Goal: Register for event/course

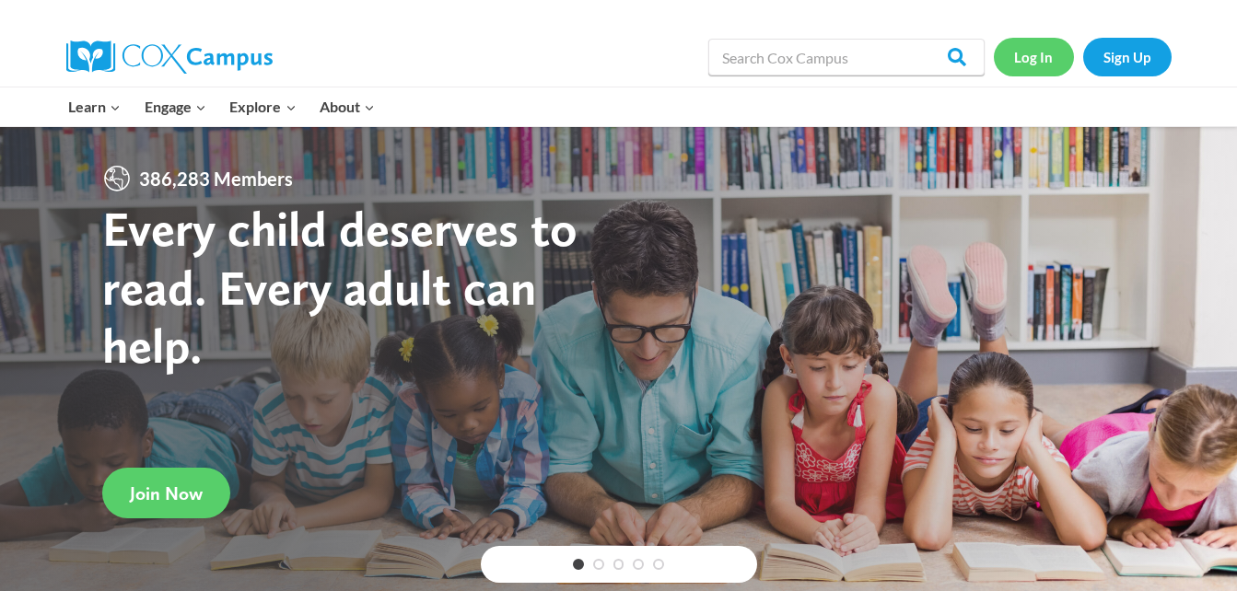
drag, startPoint x: 0, startPoint y: 0, endPoint x: 1039, endPoint y: 69, distance: 1041.5
click at [1039, 69] on link "Log In" at bounding box center [1034, 57] width 80 height 38
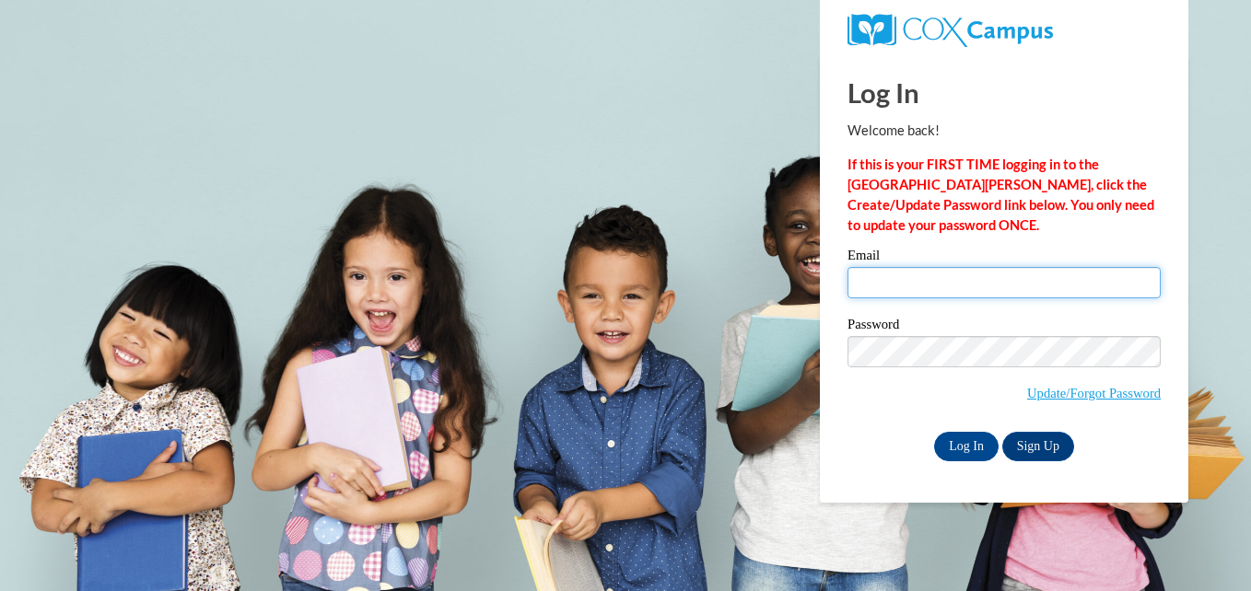
click at [966, 290] on input "Email" at bounding box center [1004, 282] width 313 height 31
type input "jenkinshr@vcu.edu"
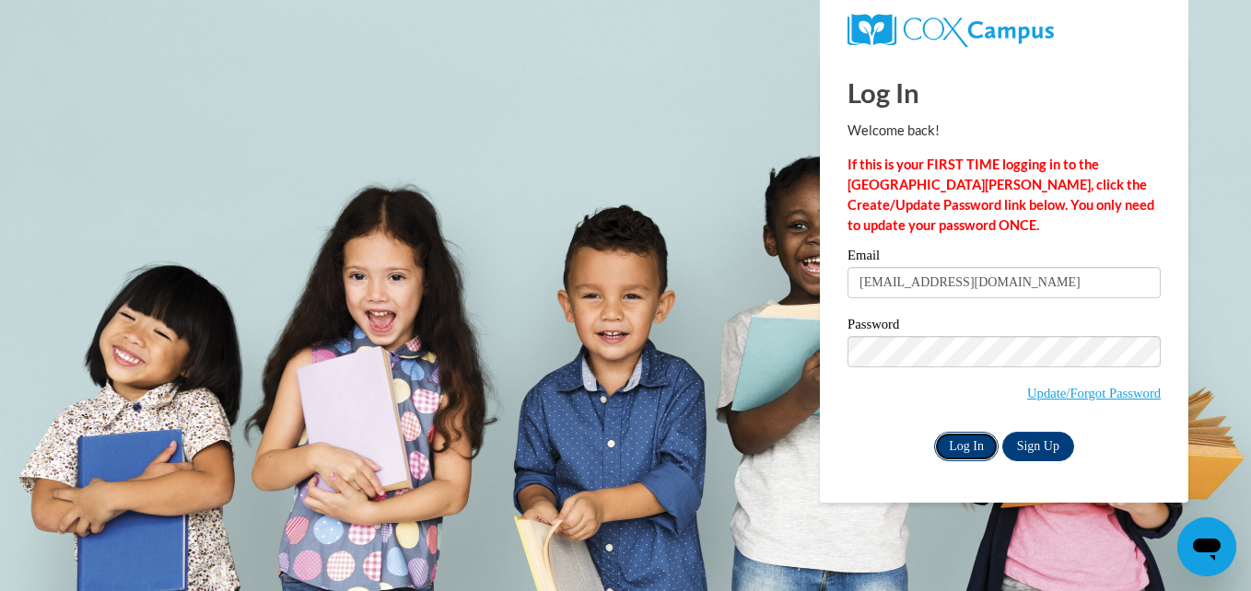
click at [969, 456] on input "Log In" at bounding box center [966, 446] width 64 height 29
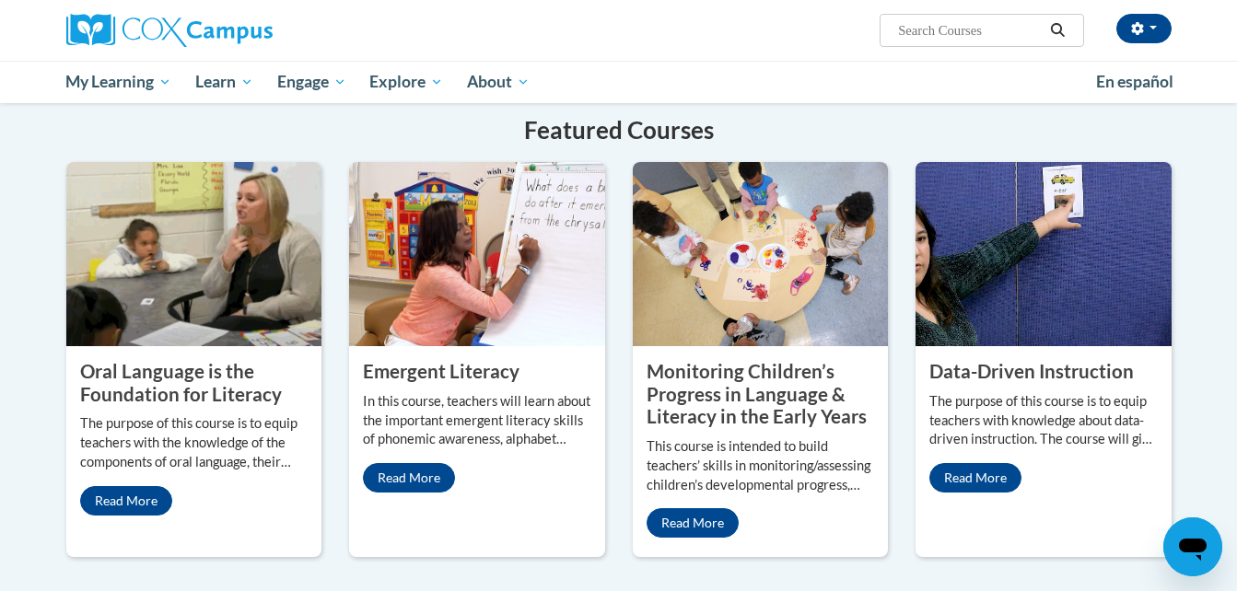
scroll to position [1474, 0]
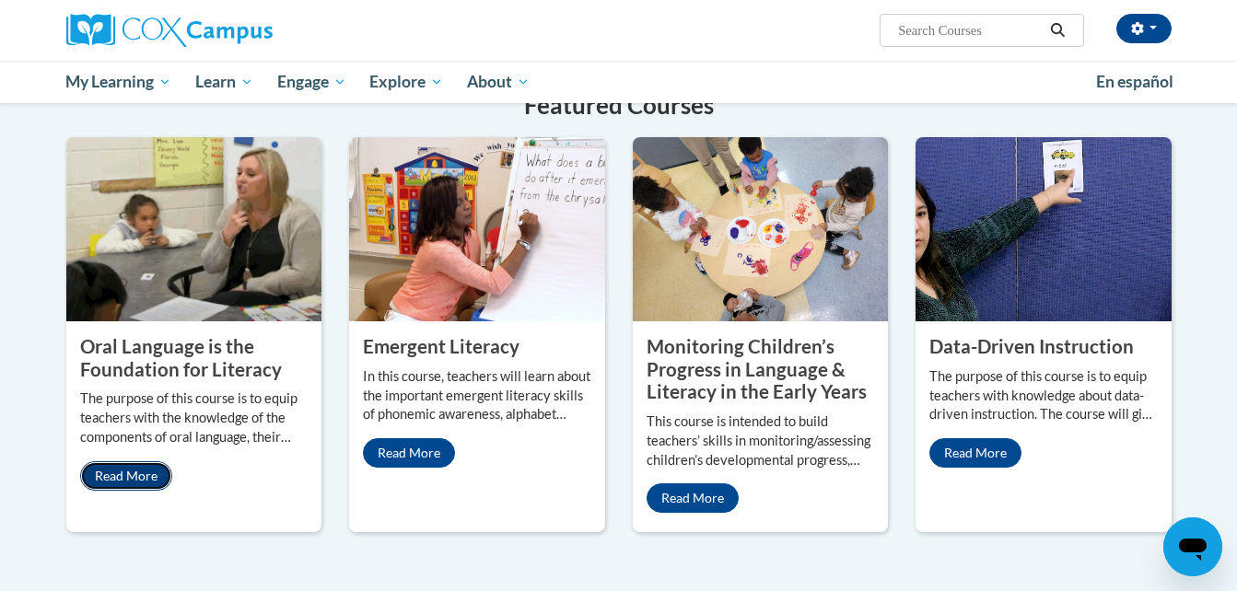
click at [125, 462] on link "Read More" at bounding box center [126, 476] width 92 height 29
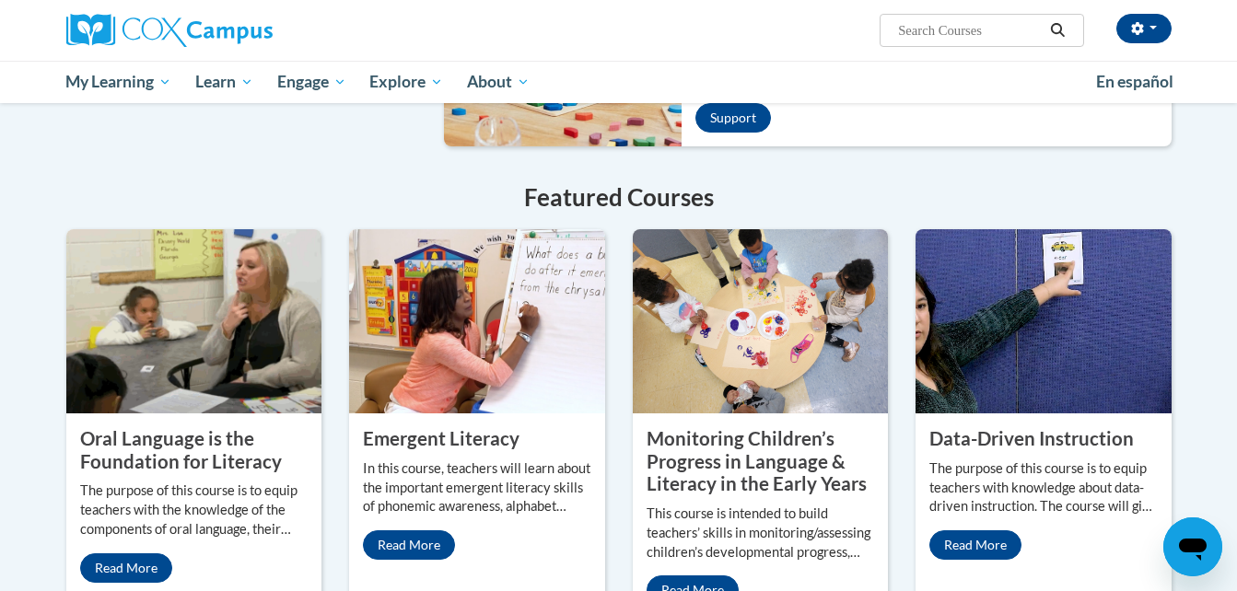
click at [194, 207] on div "Featured Courses Oral Language is the Foundation for Literacy The purpose of th…" at bounding box center [619, 402] width 1106 height 445
click at [206, 339] on img at bounding box center [194, 321] width 256 height 184
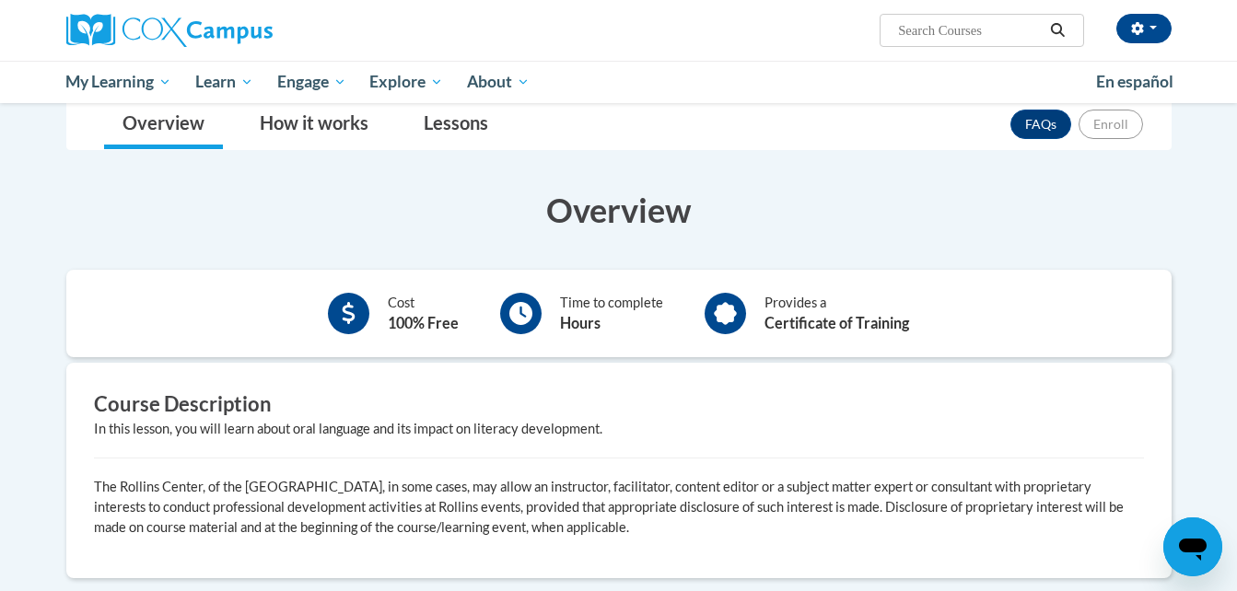
scroll to position [276, 0]
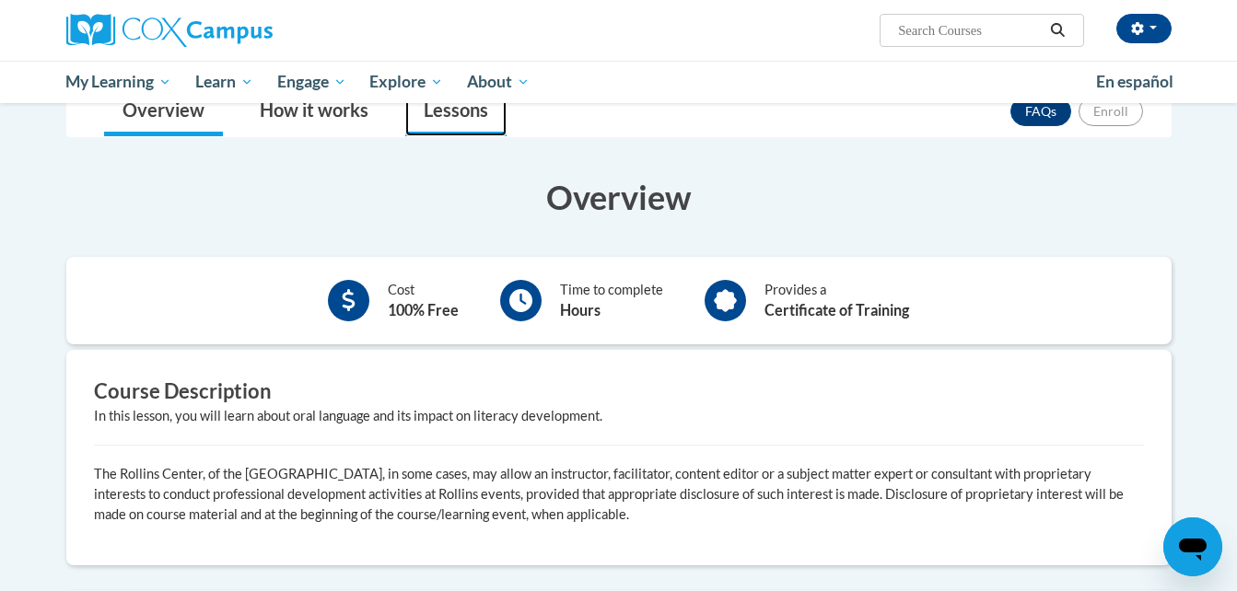
click at [444, 118] on link "Lessons" at bounding box center [455, 112] width 101 height 49
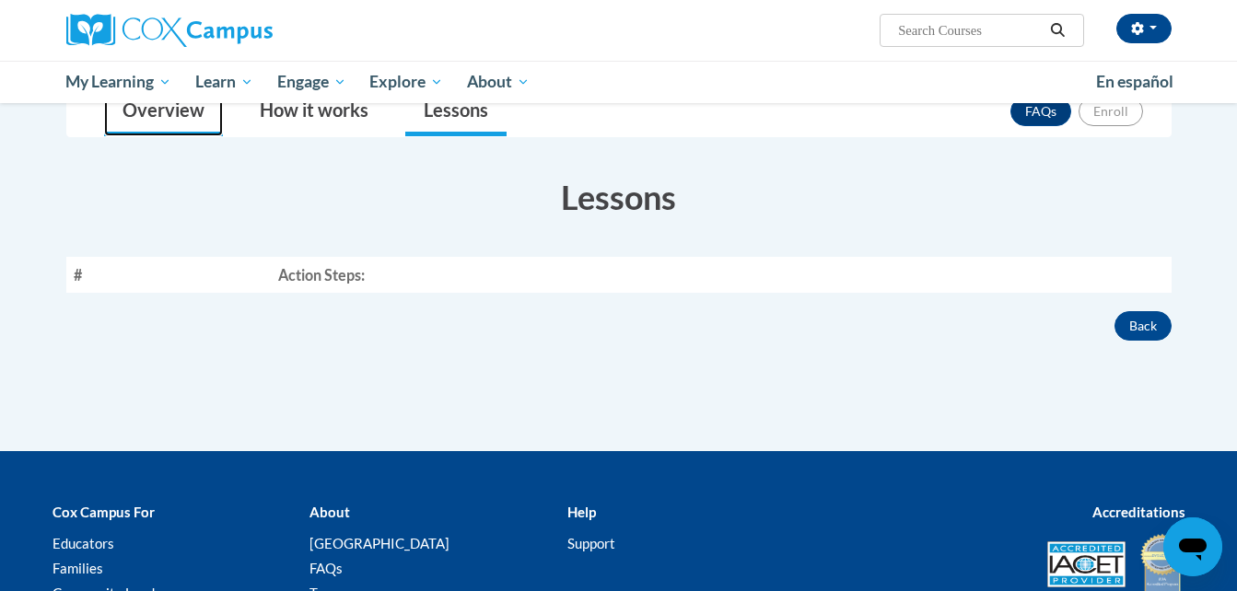
click at [177, 124] on link "Overview" at bounding box center [163, 112] width 119 height 49
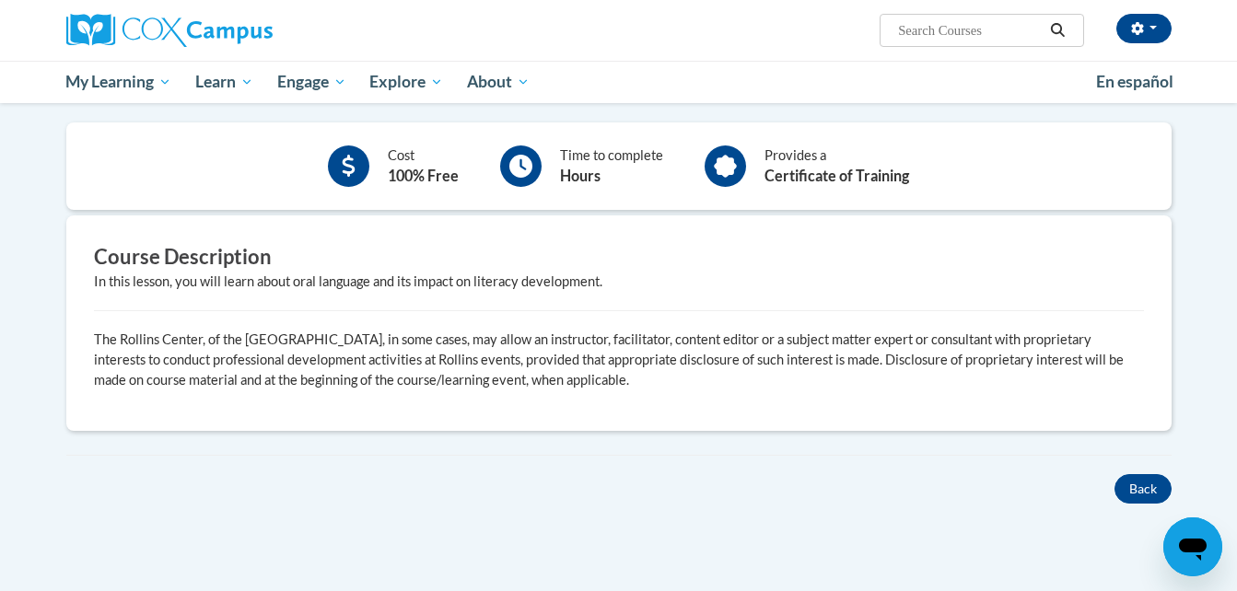
scroll to position [369, 0]
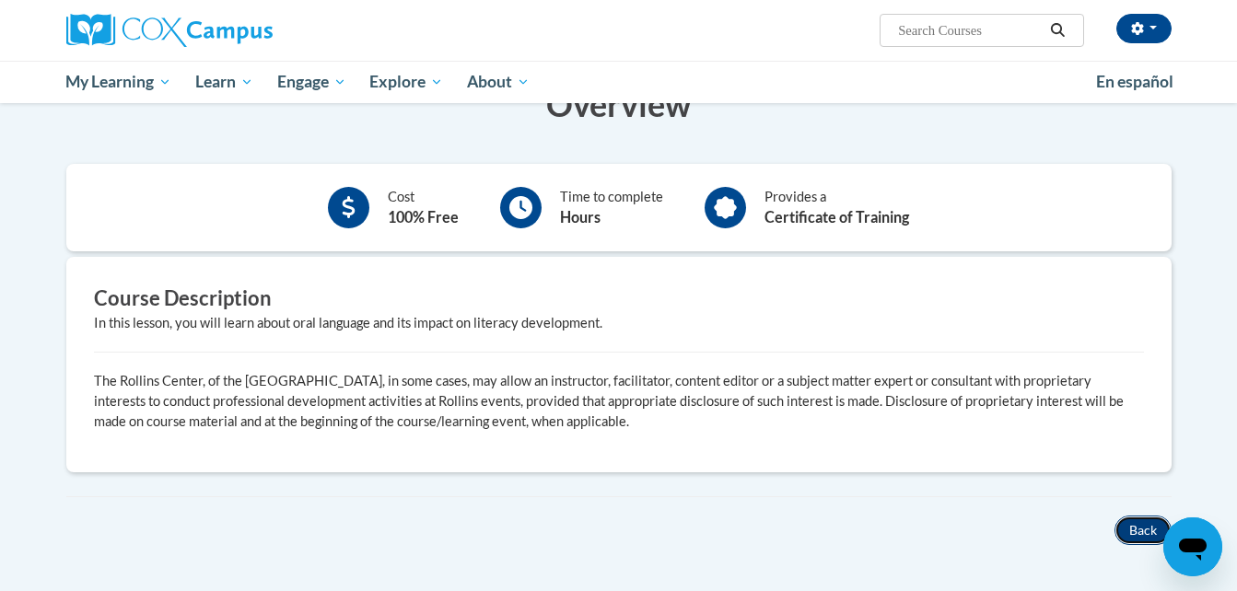
click at [1140, 524] on button "Back" at bounding box center [1143, 530] width 57 height 29
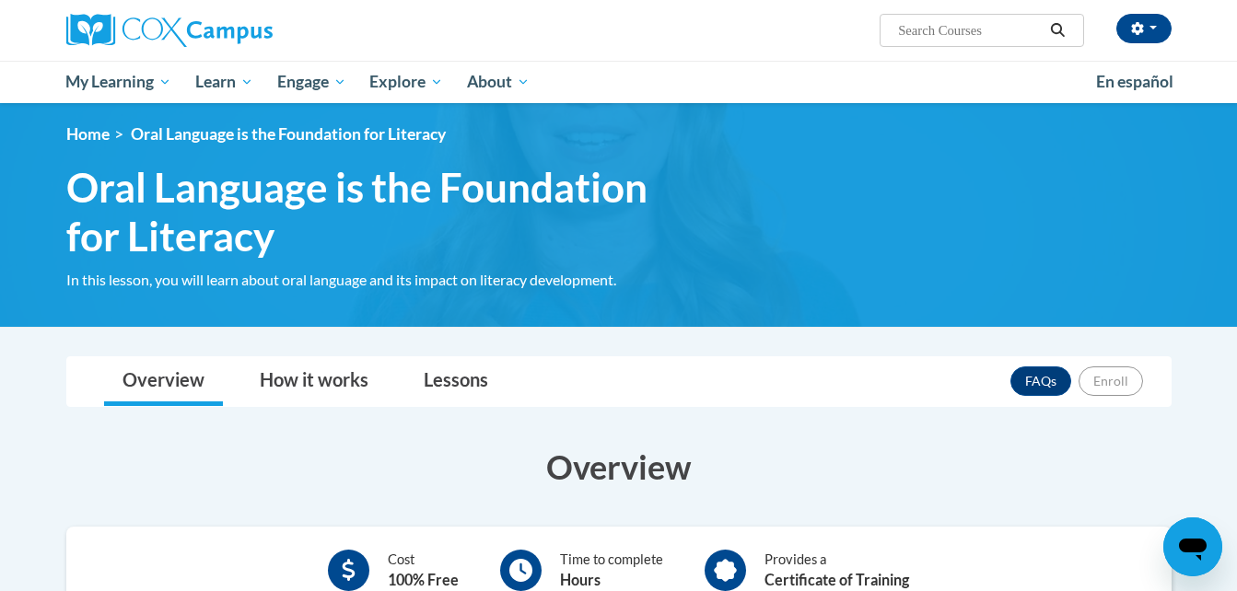
scroll to position [1, 0]
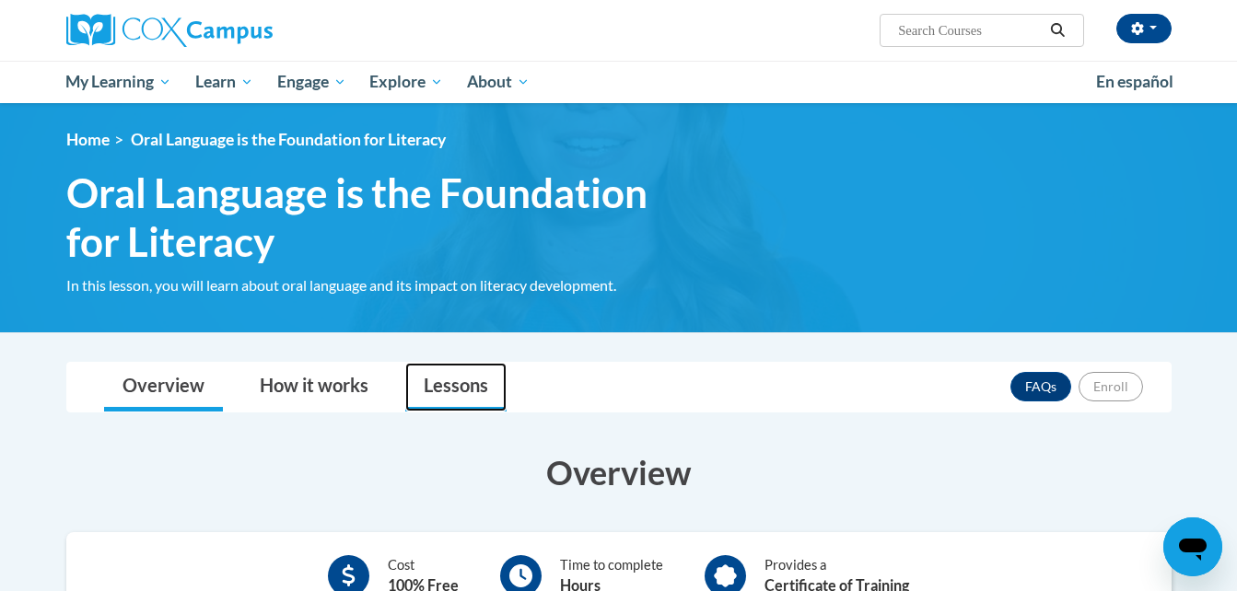
click at [453, 392] on link "Lessons" at bounding box center [455, 387] width 101 height 49
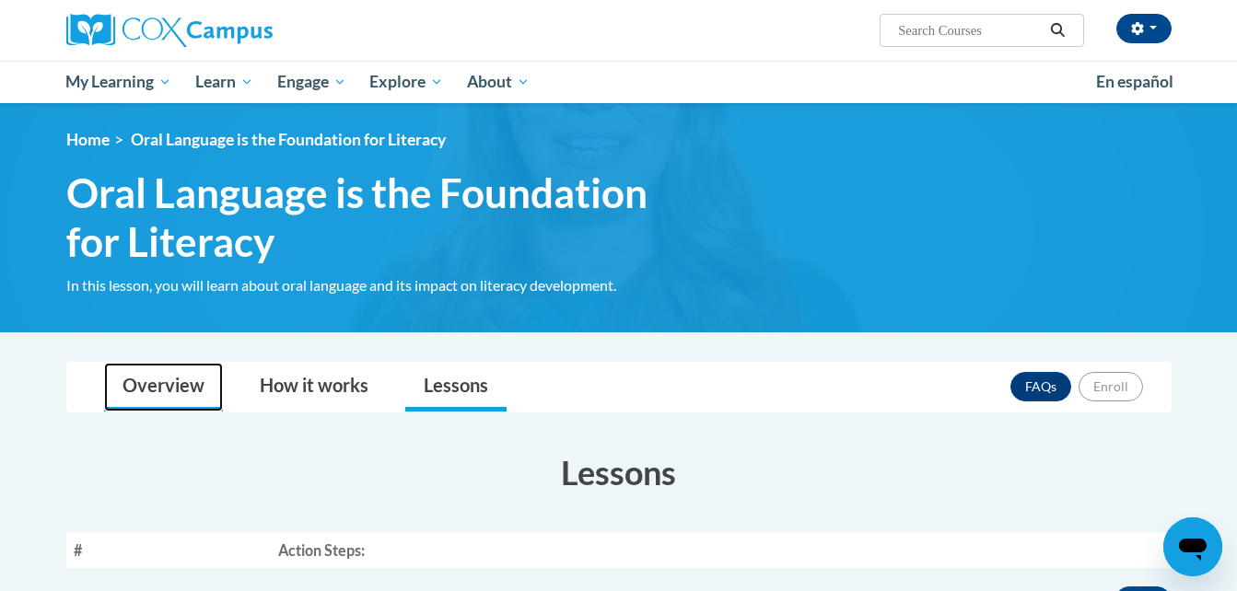
click at [176, 401] on link "Overview" at bounding box center [163, 387] width 119 height 49
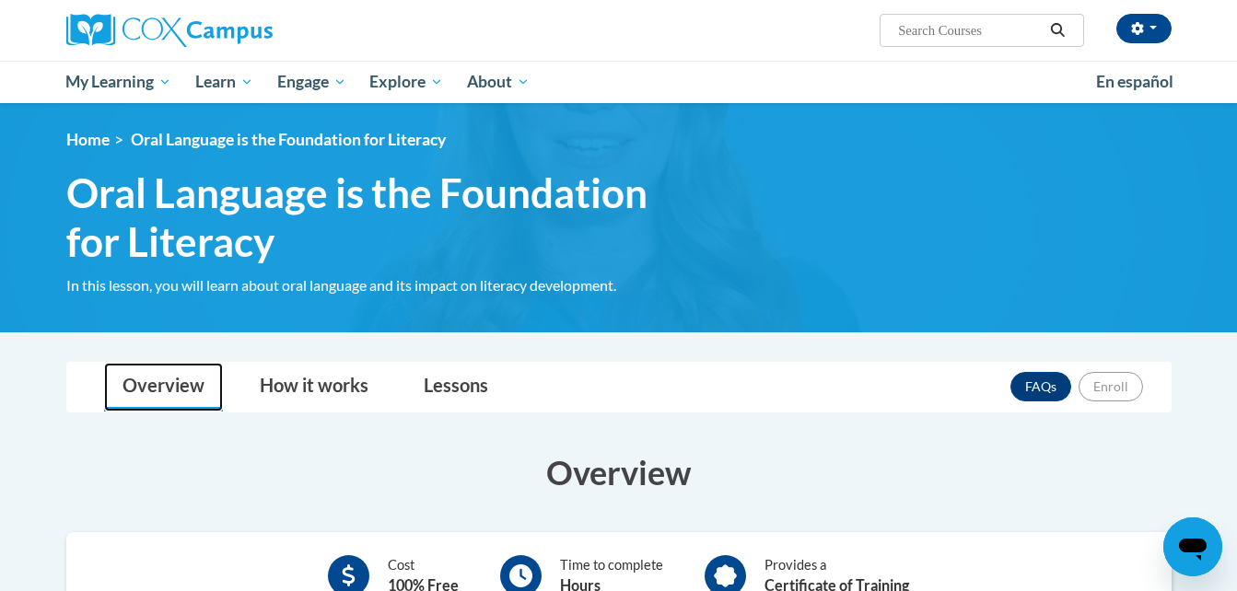
scroll to position [0, 0]
click at [952, 28] on input "Search..." at bounding box center [969, 30] width 147 height 22
type input "oral language is the foundation of literacy"
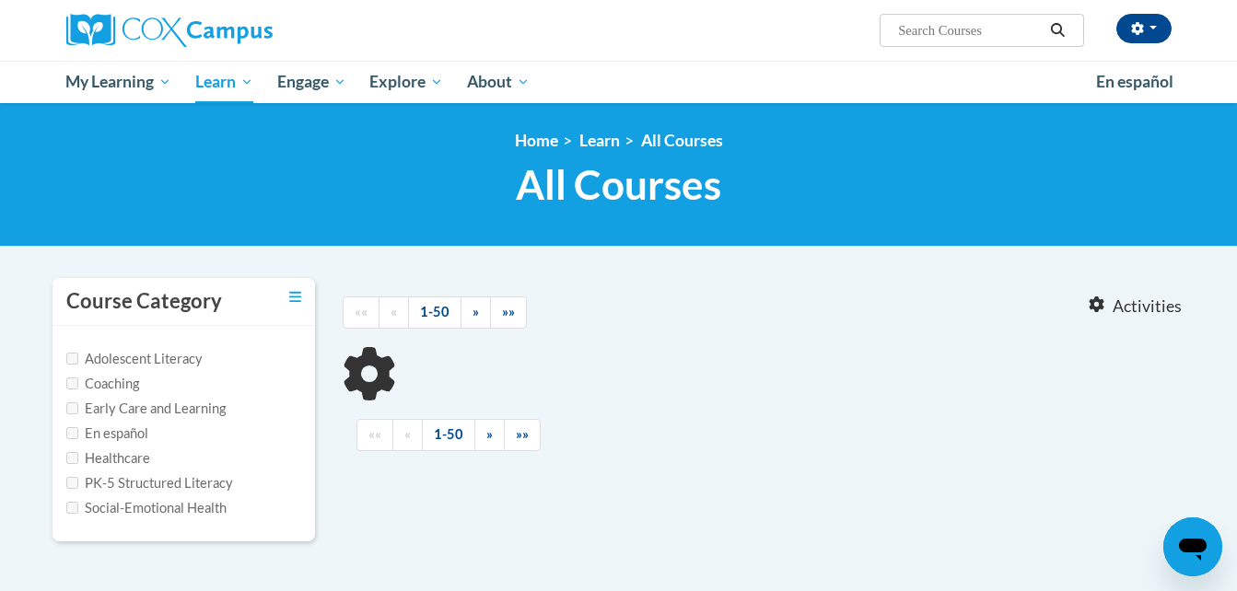
type input "oral language is the foundation of literacy"
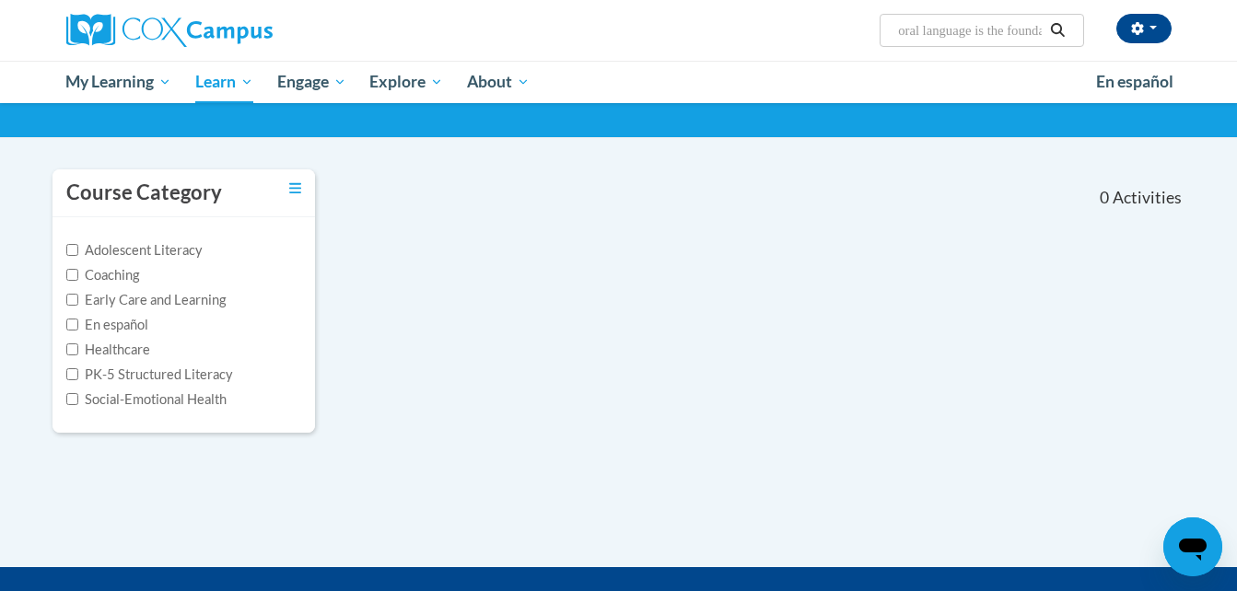
scroll to position [19, 0]
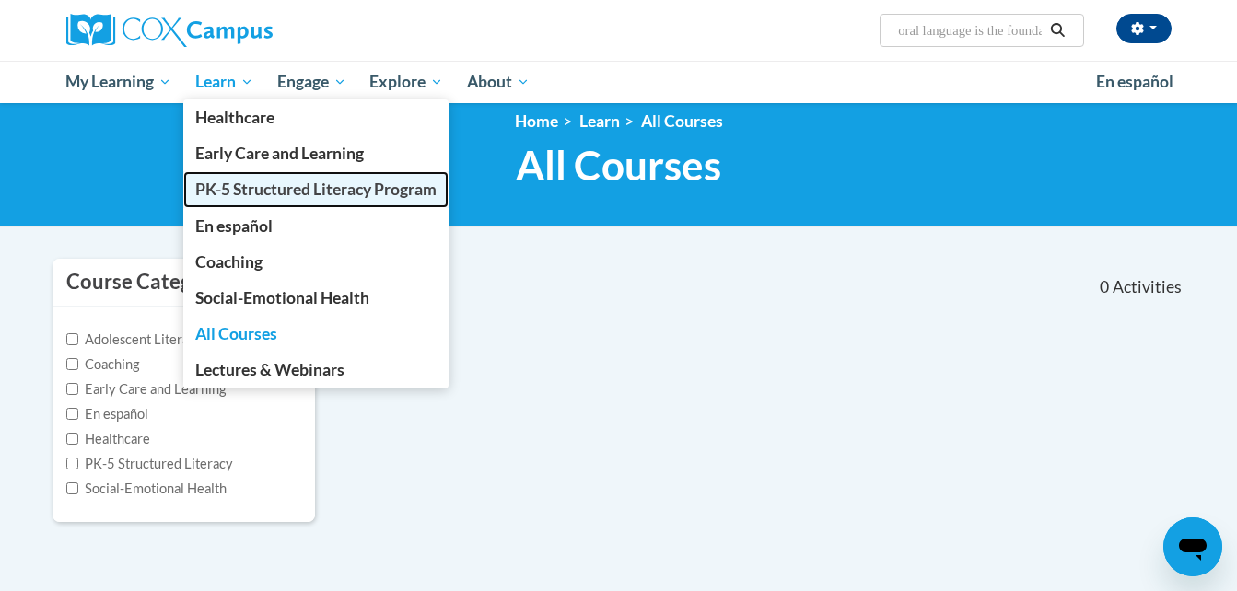
click at [265, 186] on span "PK-5 Structured Literacy Program" at bounding box center [315, 189] width 241 height 19
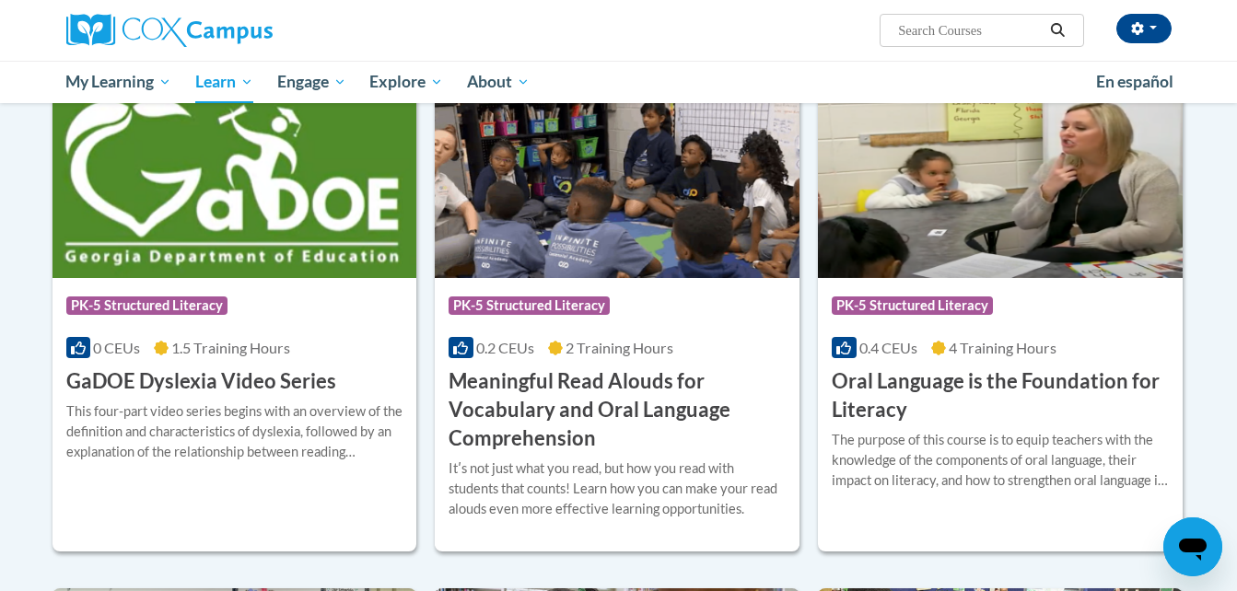
scroll to position [1106, 0]
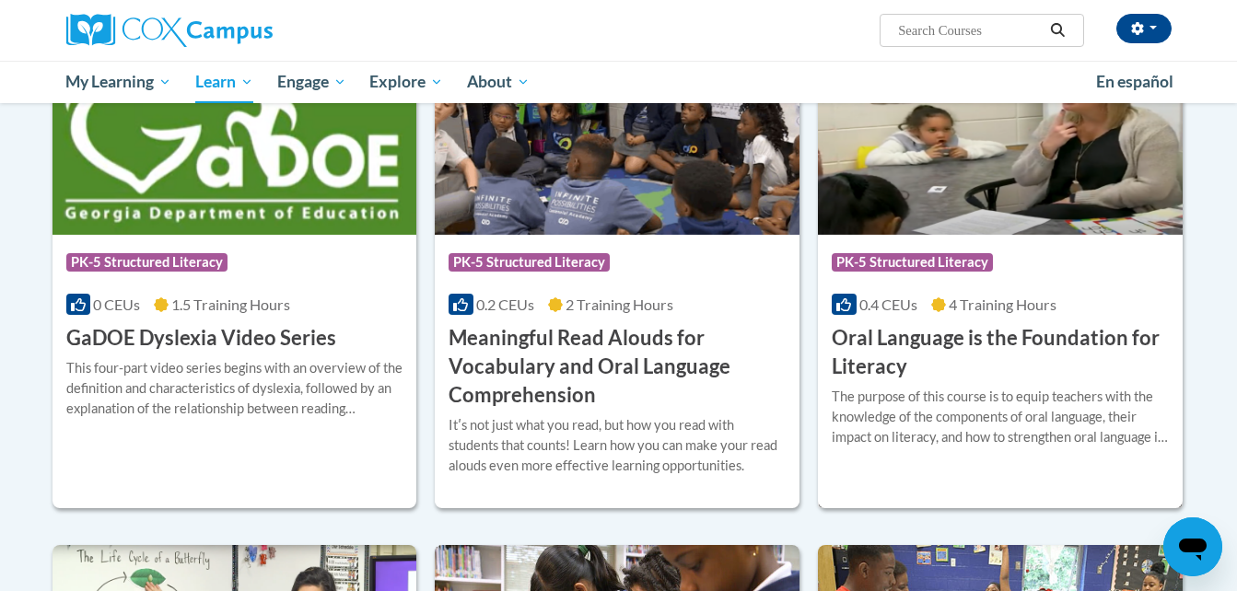
click at [942, 347] on h3 "Oral Language is the Foundation for Literacy" at bounding box center [1000, 352] width 337 height 57
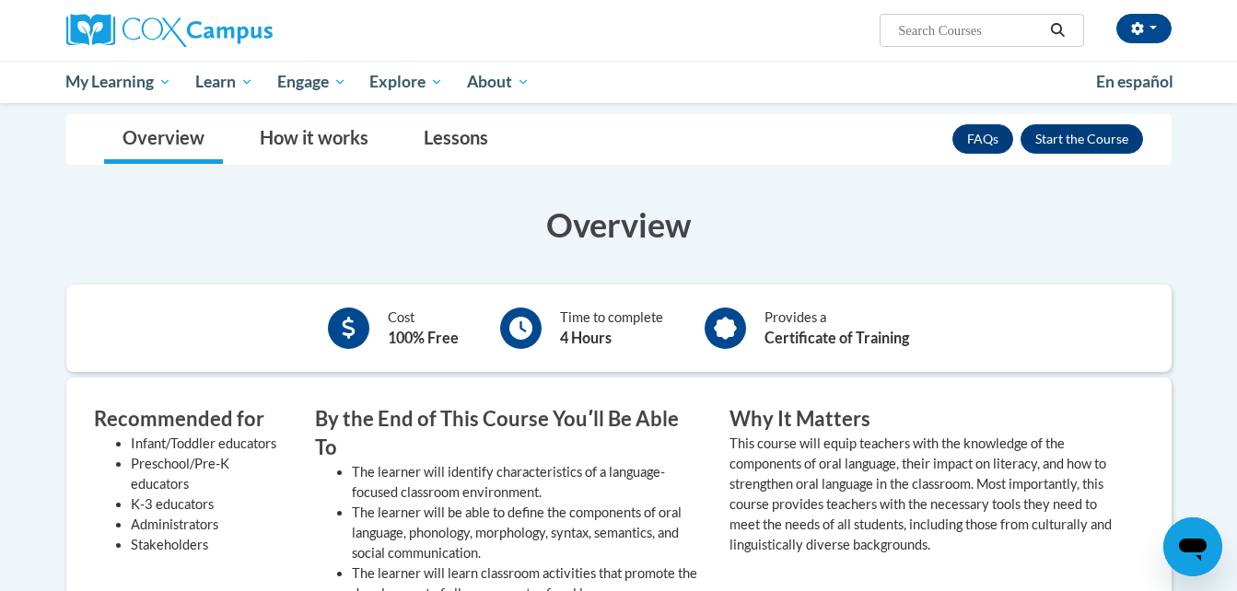
scroll to position [276, 0]
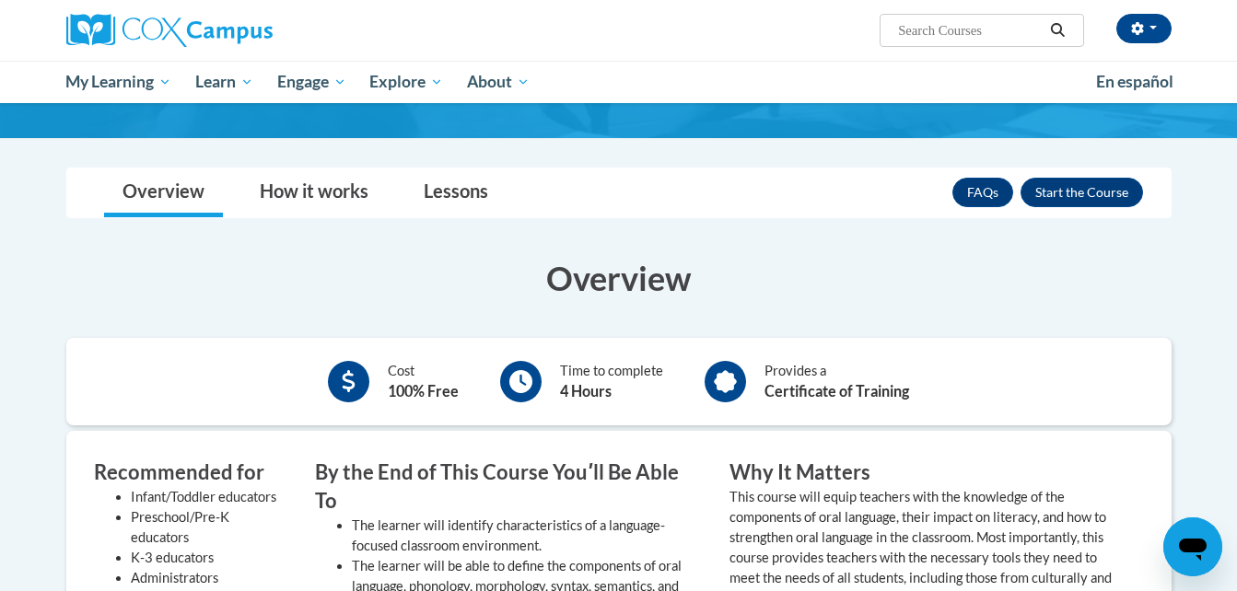
click at [567, 394] on b "4 Hours" at bounding box center [586, 391] width 52 height 18
click at [750, 383] on div "Provides a Certificate of Training" at bounding box center [807, 382] width 232 height 51
click at [1066, 190] on button "Enroll" at bounding box center [1082, 192] width 123 height 29
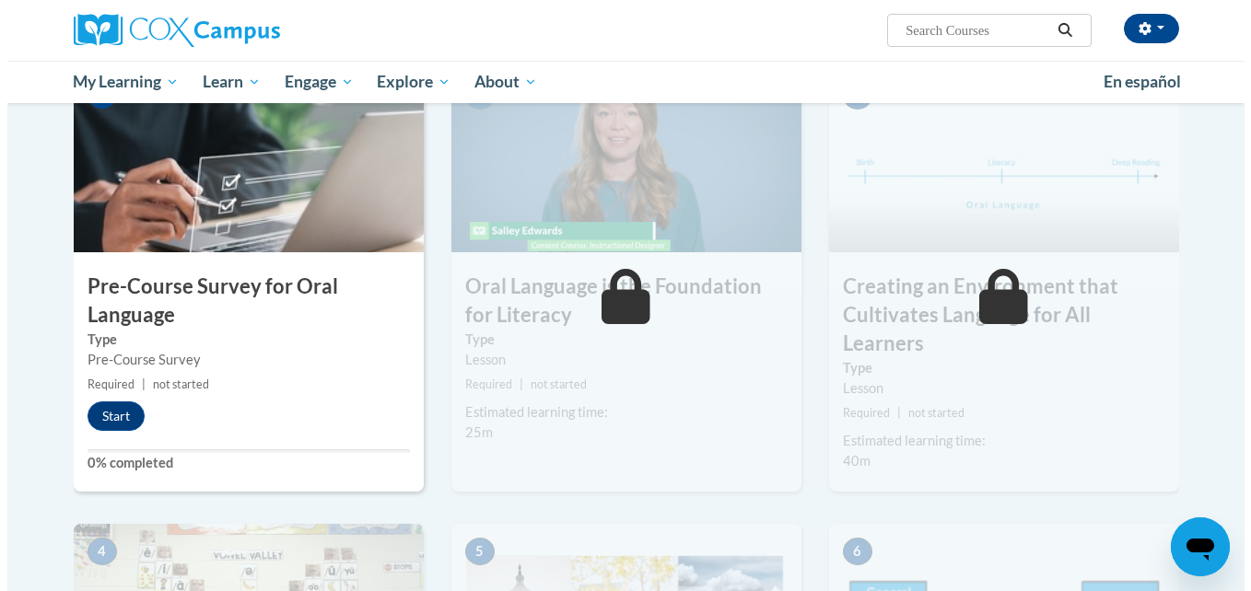
scroll to position [461, 0]
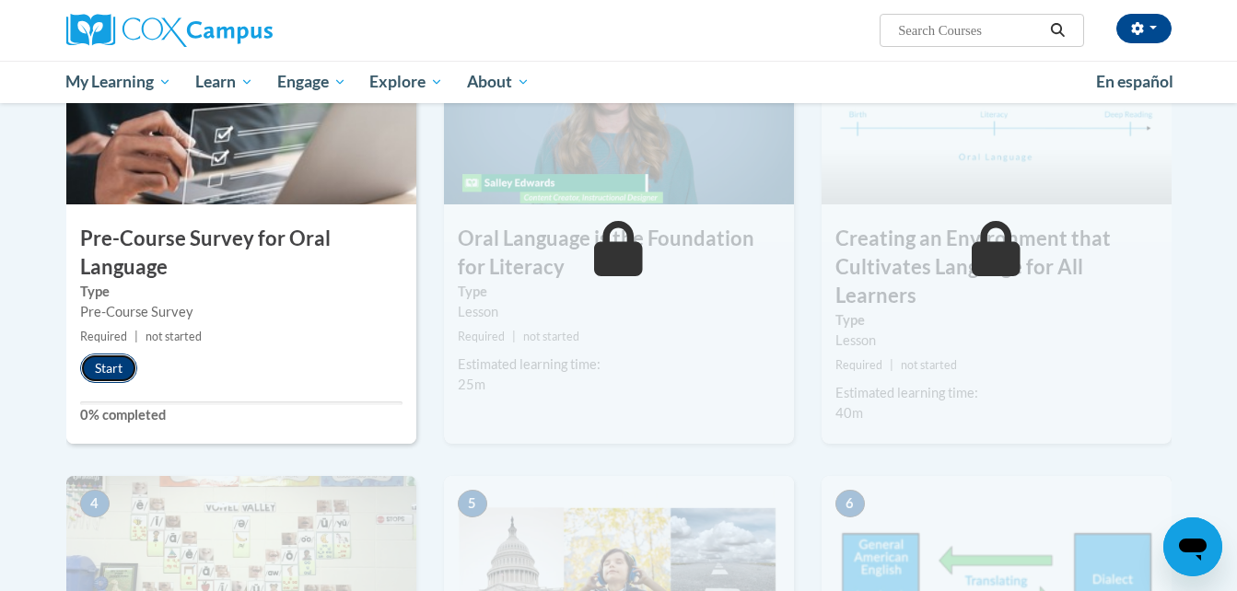
click at [119, 367] on button "Start" at bounding box center [108, 368] width 57 height 29
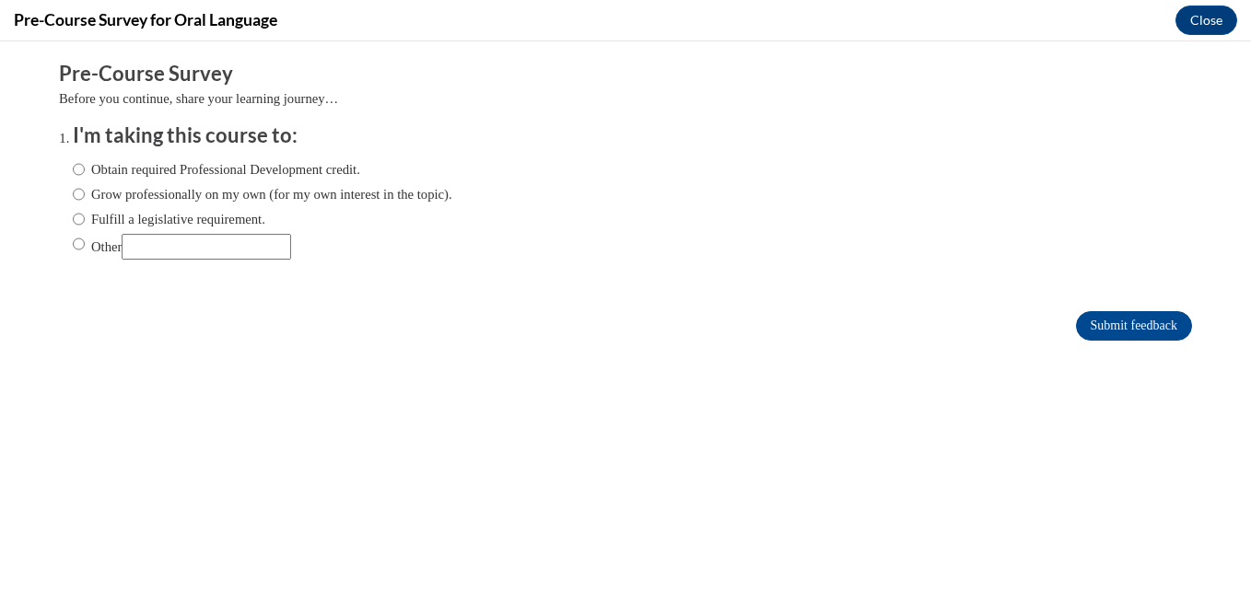
scroll to position [0, 0]
click at [73, 244] on label "Other" at bounding box center [182, 247] width 218 height 26
click at [73, 244] on input "Other" at bounding box center [79, 244] width 12 height 20
radio input "true"
click at [180, 253] on input "Other" at bounding box center [207, 247] width 170 height 26
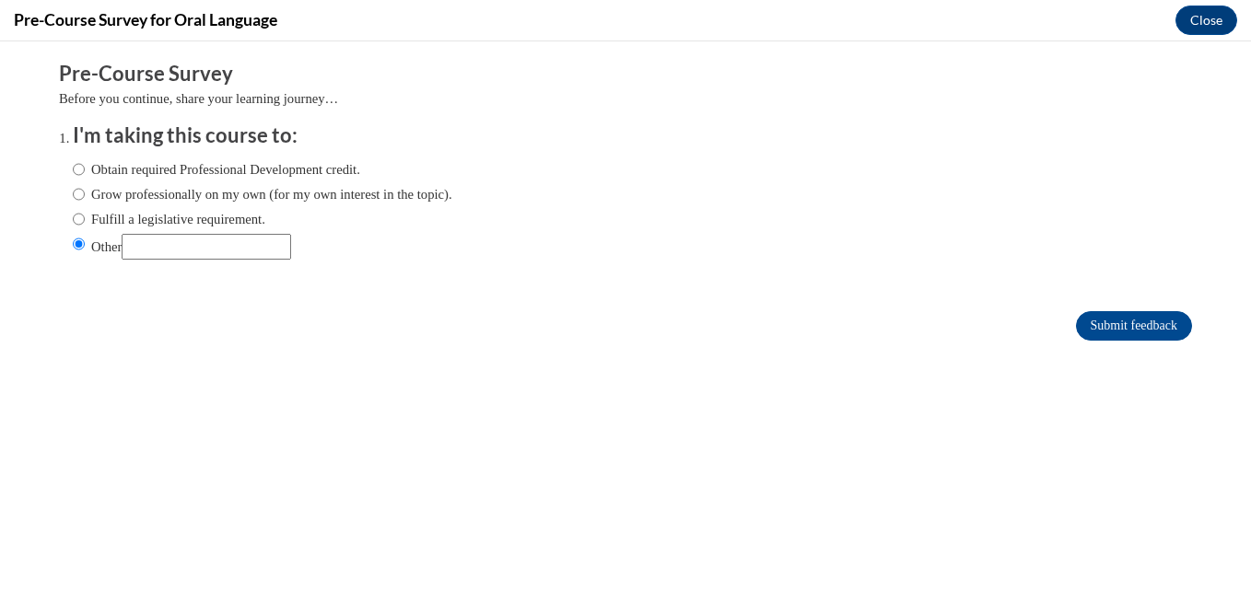
type input "part of a class for education degree"
click at [1087, 334] on input "Submit feedback" at bounding box center [1134, 325] width 116 height 29
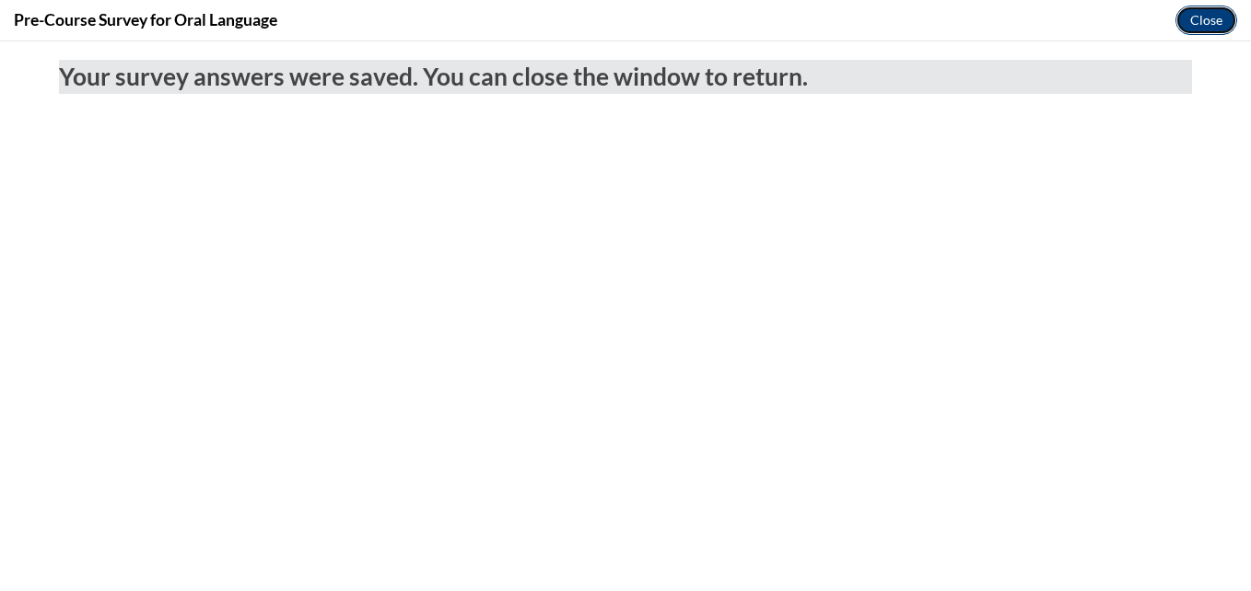
click at [1195, 20] on button "Close" at bounding box center [1207, 20] width 62 height 29
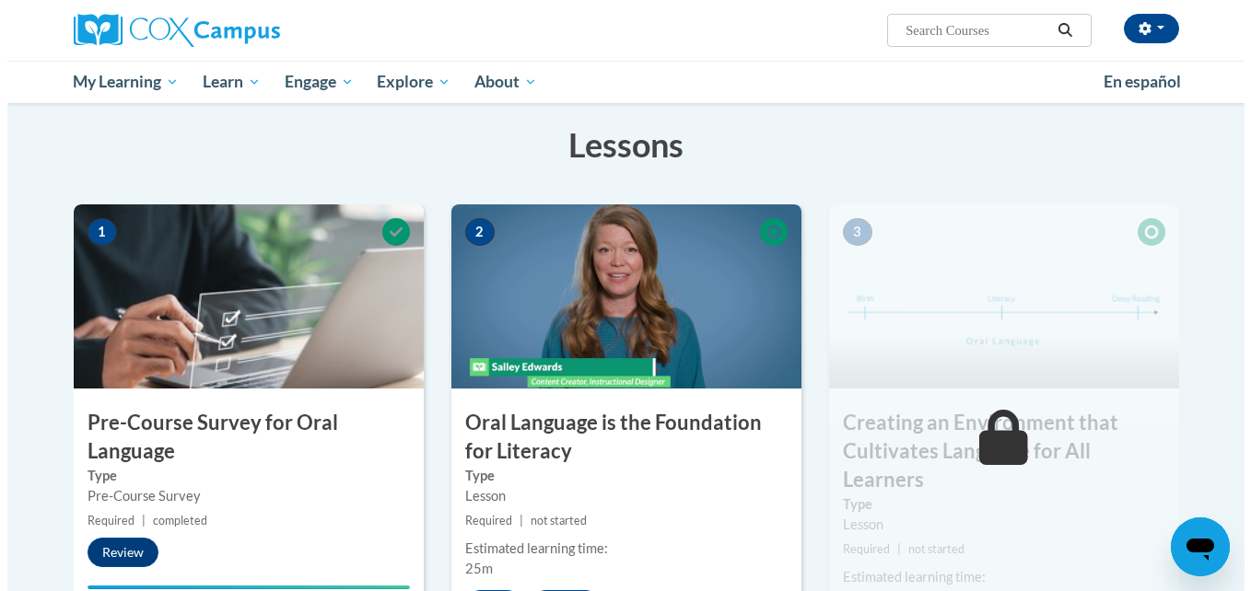
scroll to position [369, 0]
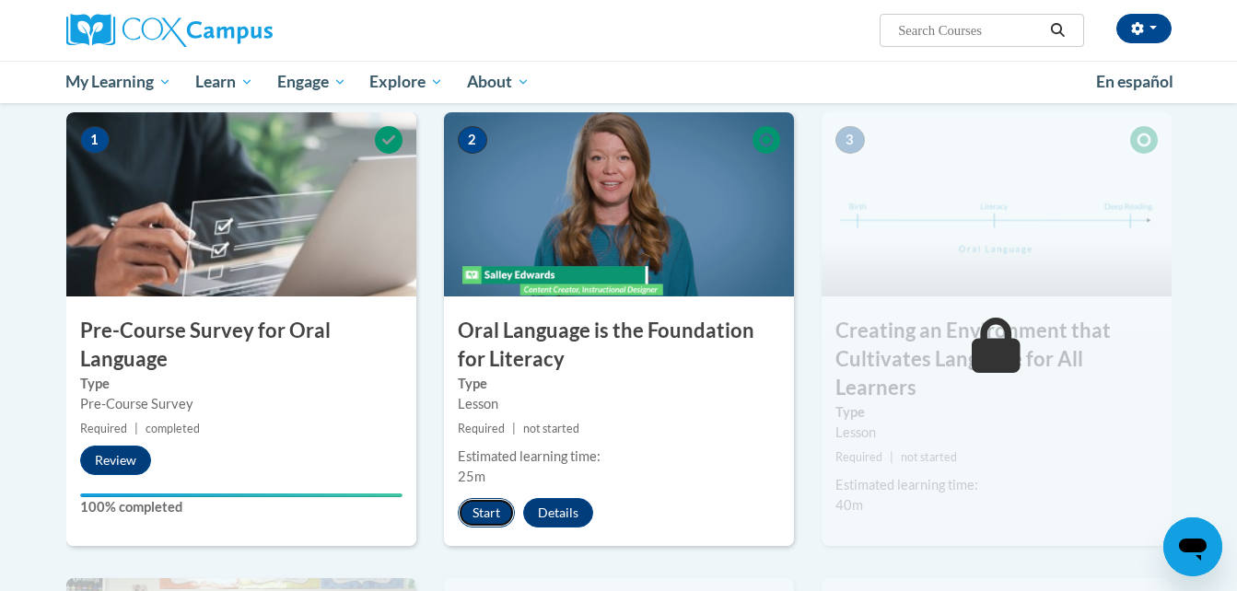
click at [486, 506] on button "Start" at bounding box center [486, 512] width 57 height 29
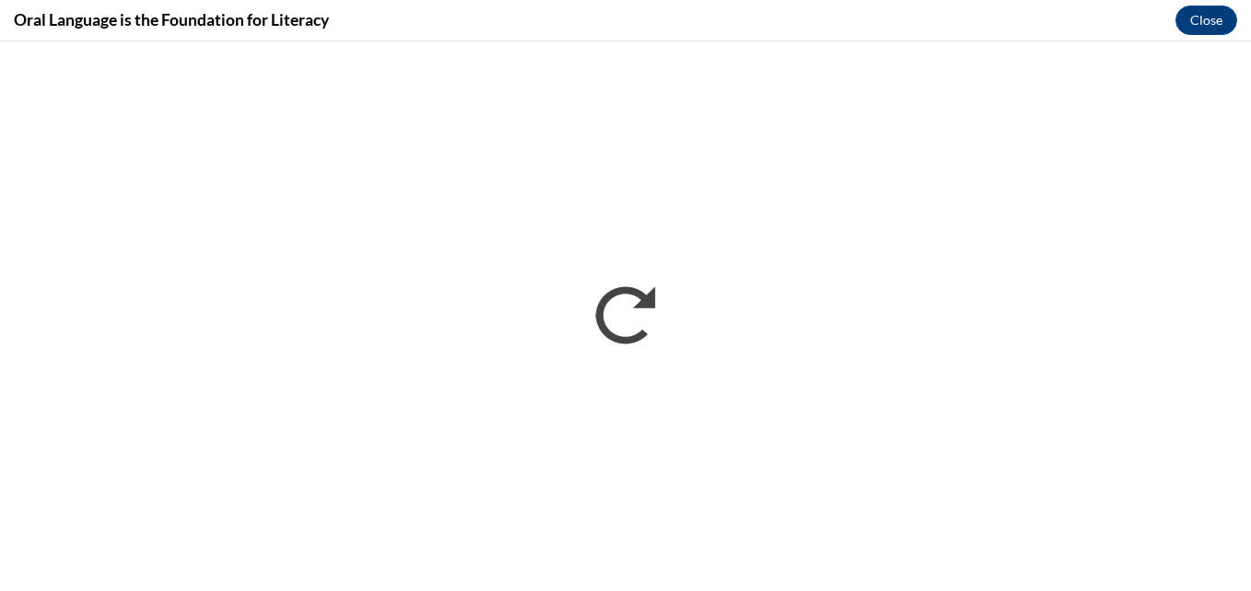
scroll to position [0, 0]
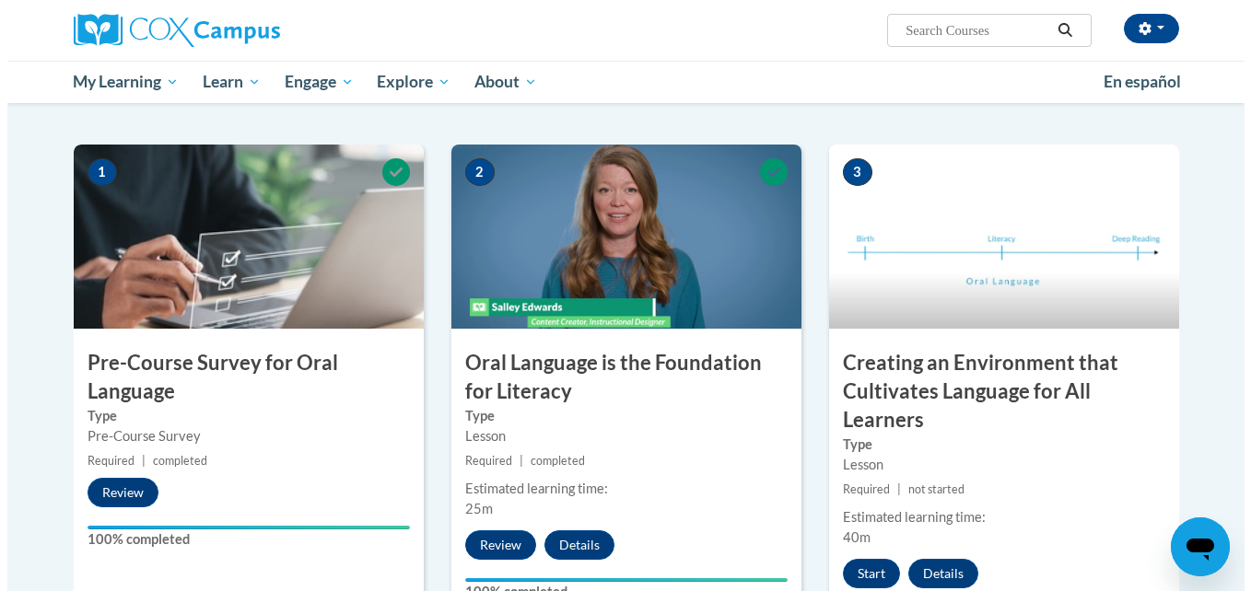
scroll to position [369, 0]
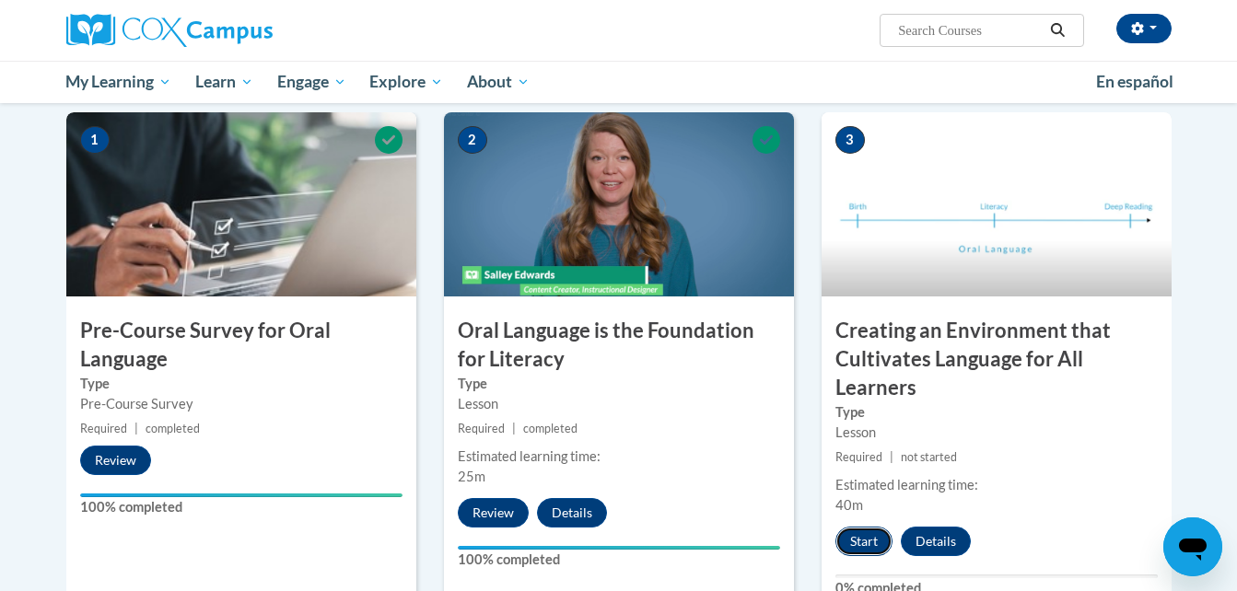
click at [860, 543] on button "Start" at bounding box center [864, 541] width 57 height 29
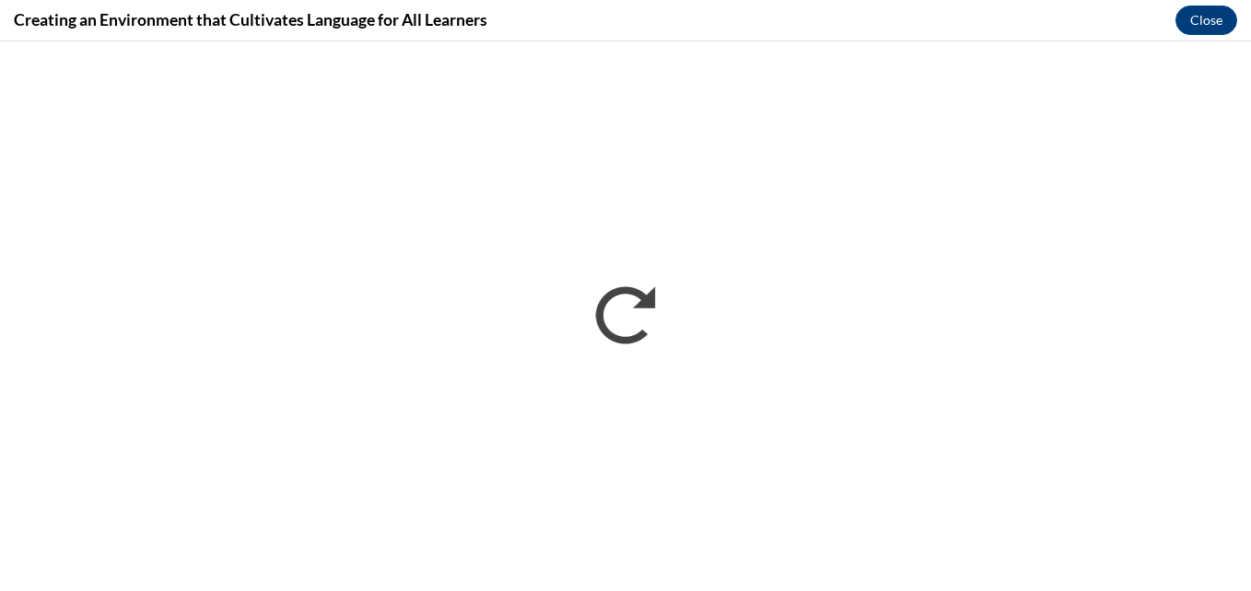
scroll to position [0, 0]
